Goal: Information Seeking & Learning: Learn about a topic

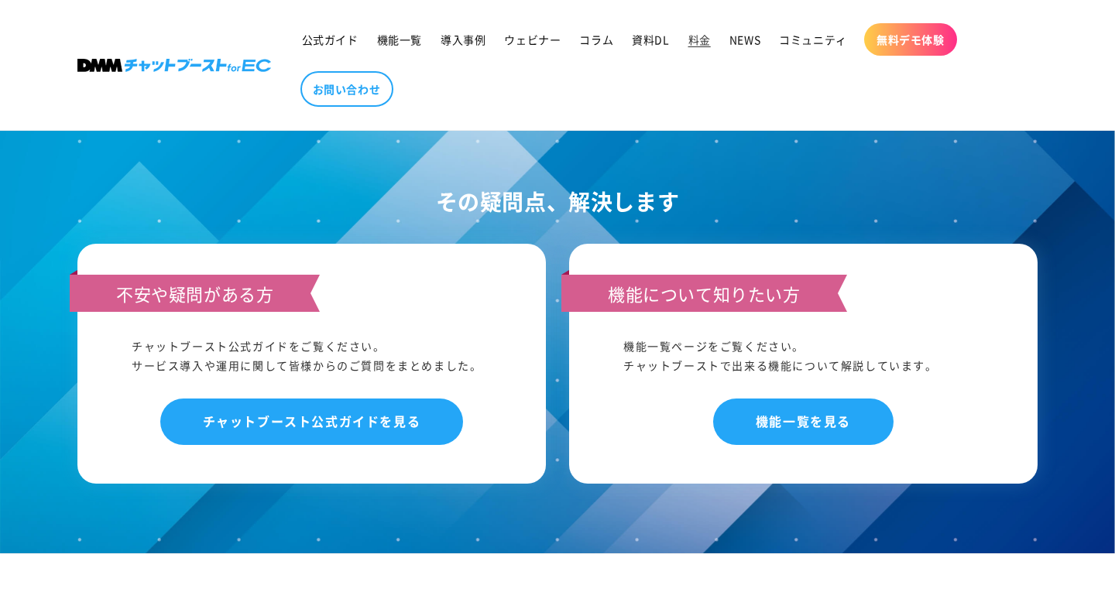
scroll to position [1595, 0]
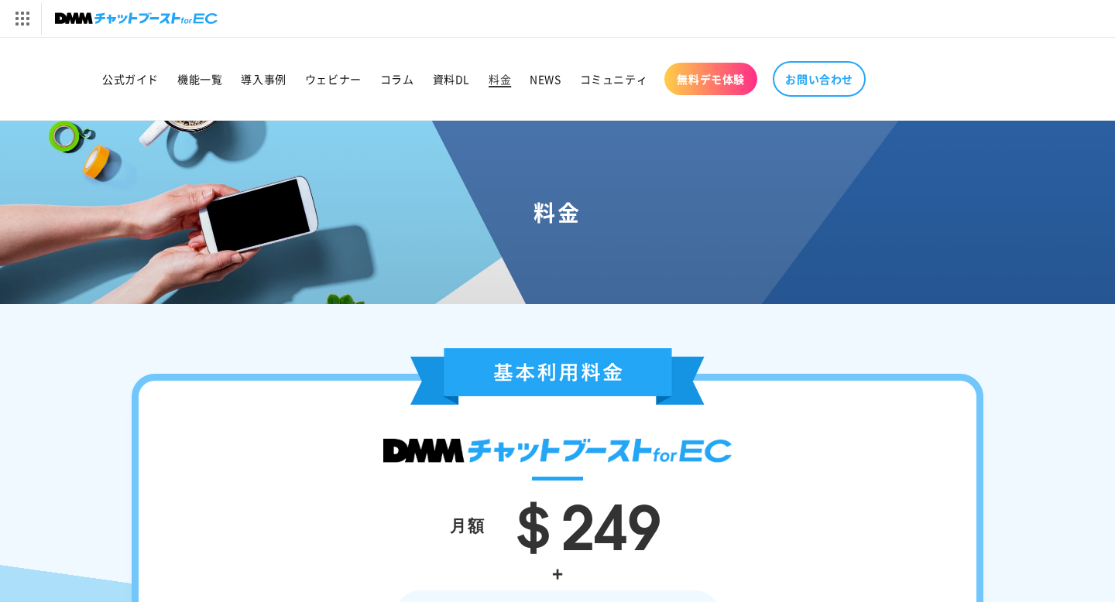
click at [506, 77] on span "料金" at bounding box center [500, 79] width 22 height 14
